Goal: Information Seeking & Learning: Check status

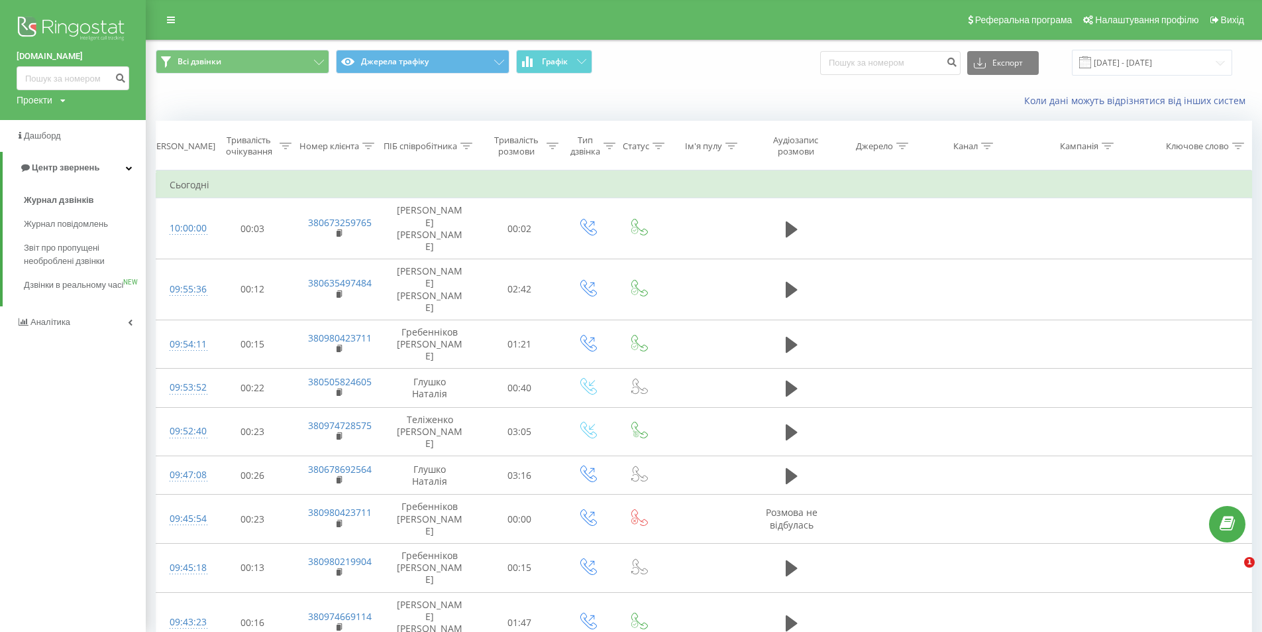
click at [899, 68] on input at bounding box center [890, 63] width 140 height 24
type input "0506775506"
click at [961, 65] on button "submit" at bounding box center [952, 63] width 18 height 24
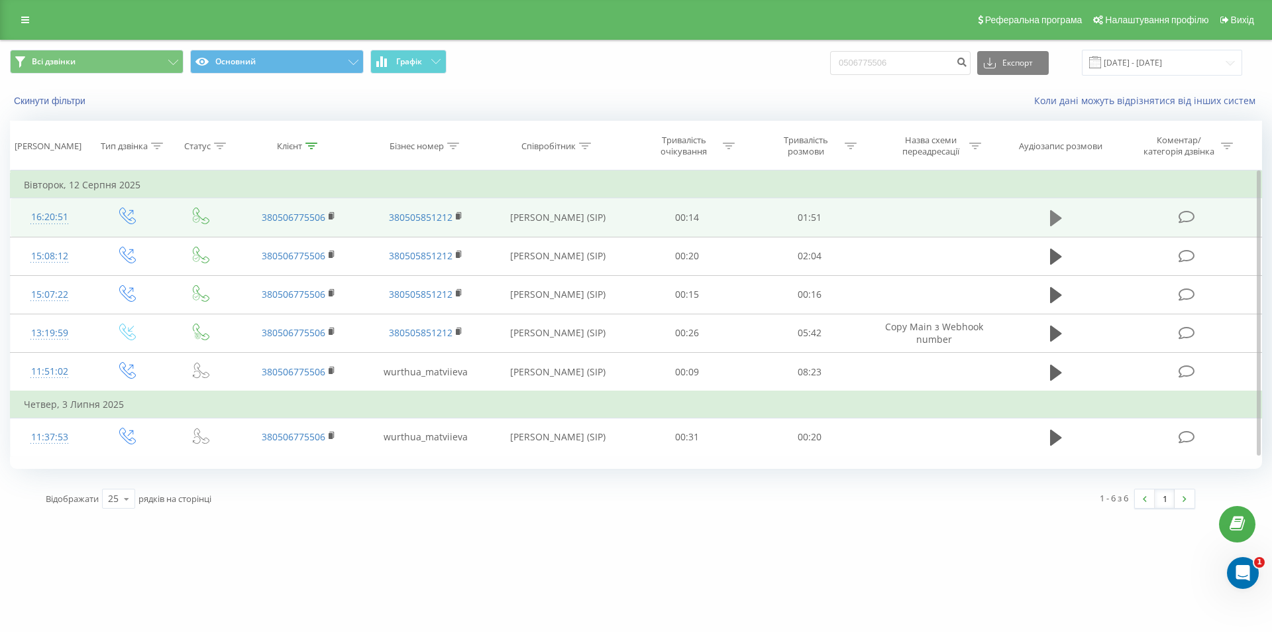
click at [1051, 217] on icon at bounding box center [1056, 218] width 12 height 16
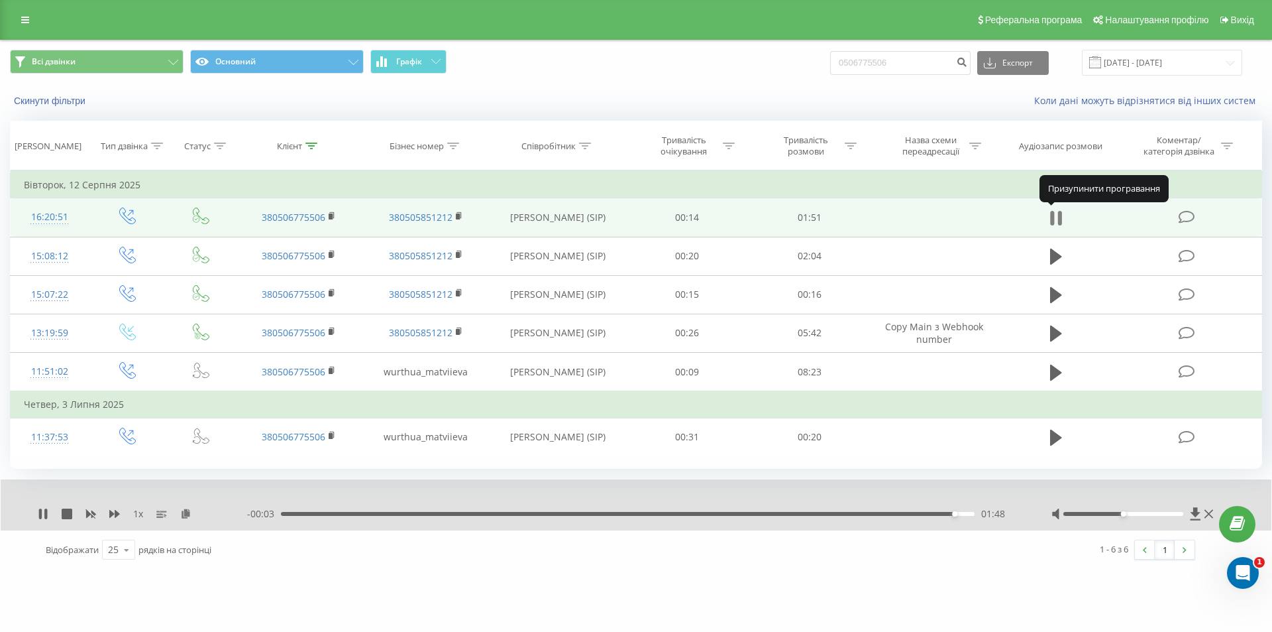
click at [1052, 219] on icon at bounding box center [1052, 218] width 4 height 15
